Goal: Transaction & Acquisition: Purchase product/service

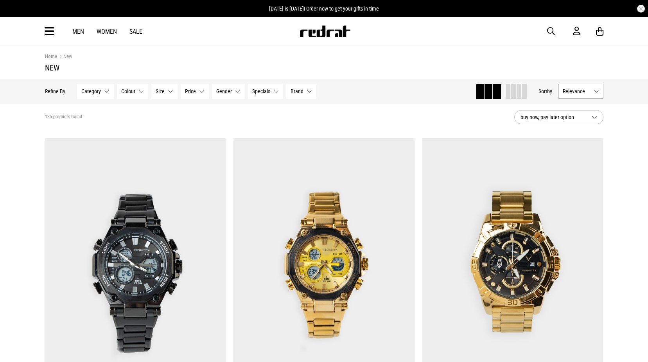
drag, startPoint x: 0, startPoint y: 0, endPoint x: 548, endPoint y: 31, distance: 548.8
click at [548, 31] on span "button" at bounding box center [552, 31] width 8 height 9
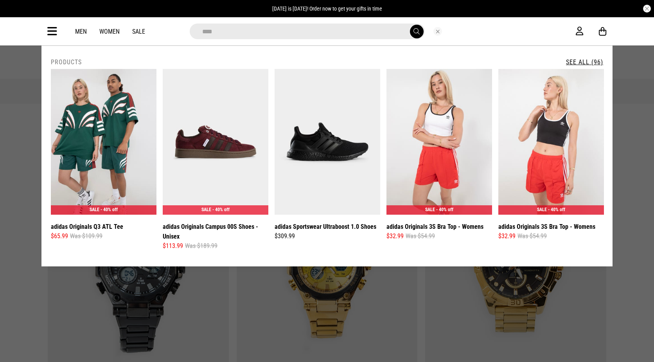
type input "**********"
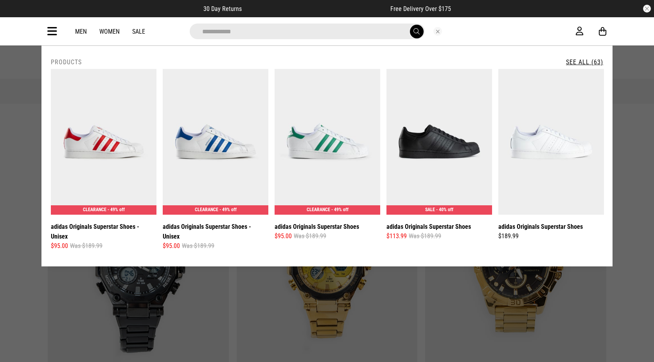
click at [587, 59] on link "See All (63)" at bounding box center [584, 61] width 37 height 7
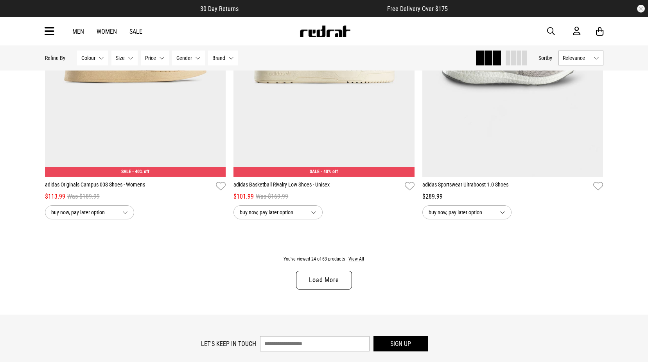
scroll to position [2505, 0]
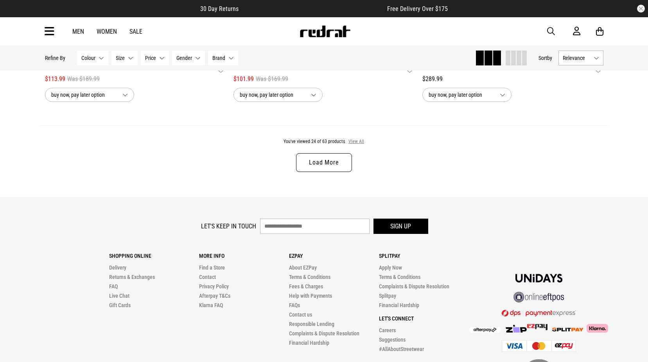
click at [362, 145] on button "View All" at bounding box center [356, 141] width 16 height 7
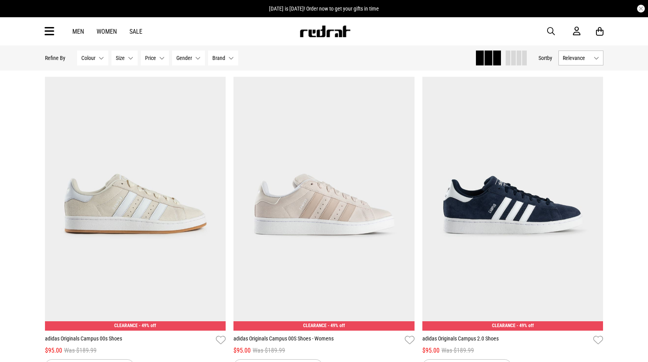
scroll to position [3884, 0]
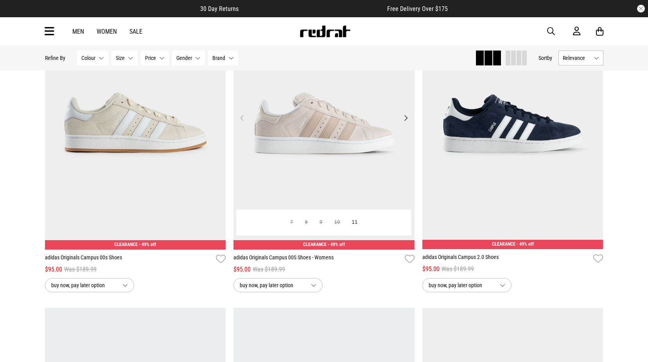
click at [319, 137] on img at bounding box center [324, 122] width 181 height 254
